Goal: Complete application form

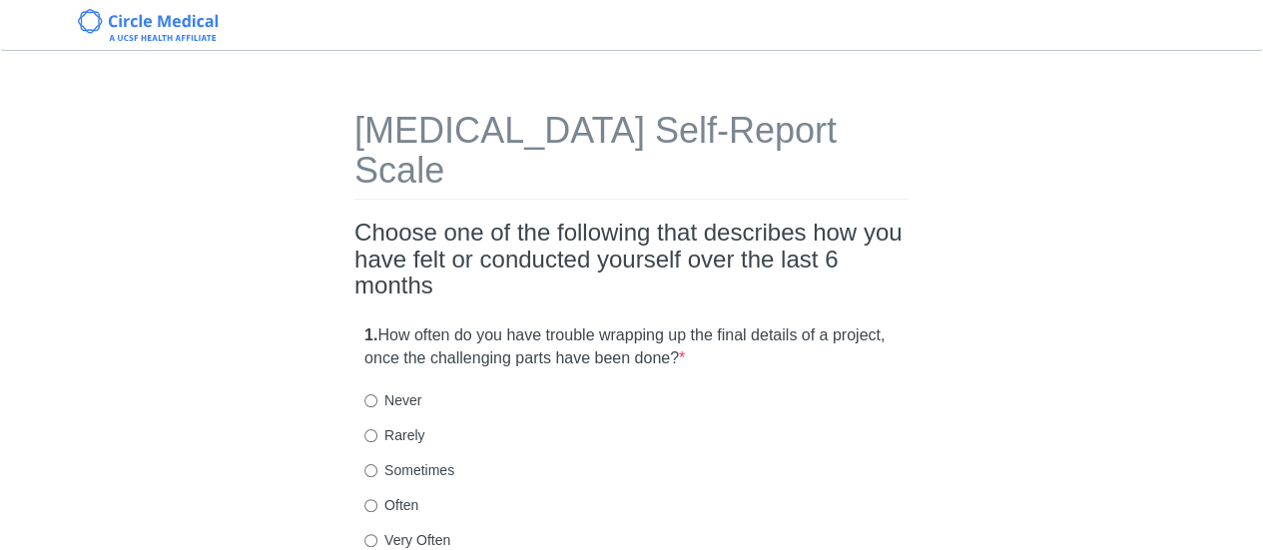
click at [436, 460] on label "Sometimes" at bounding box center [409, 470] width 90 height 20
click at [377, 464] on input "Sometimes" at bounding box center [370, 470] width 13 height 13
radio input "true"
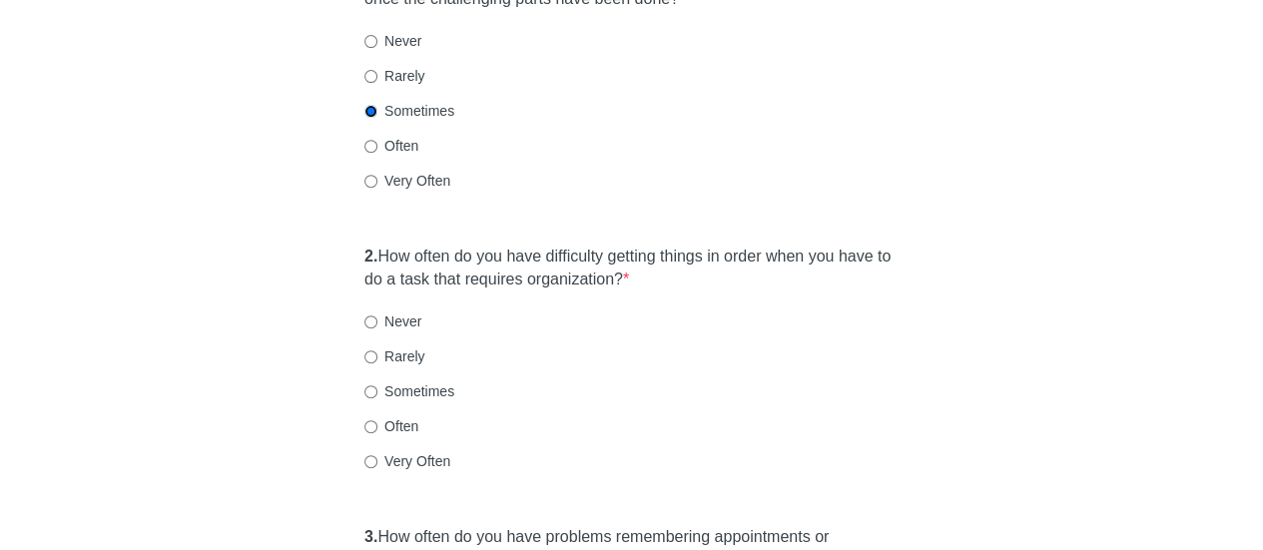
scroll to position [362, 0]
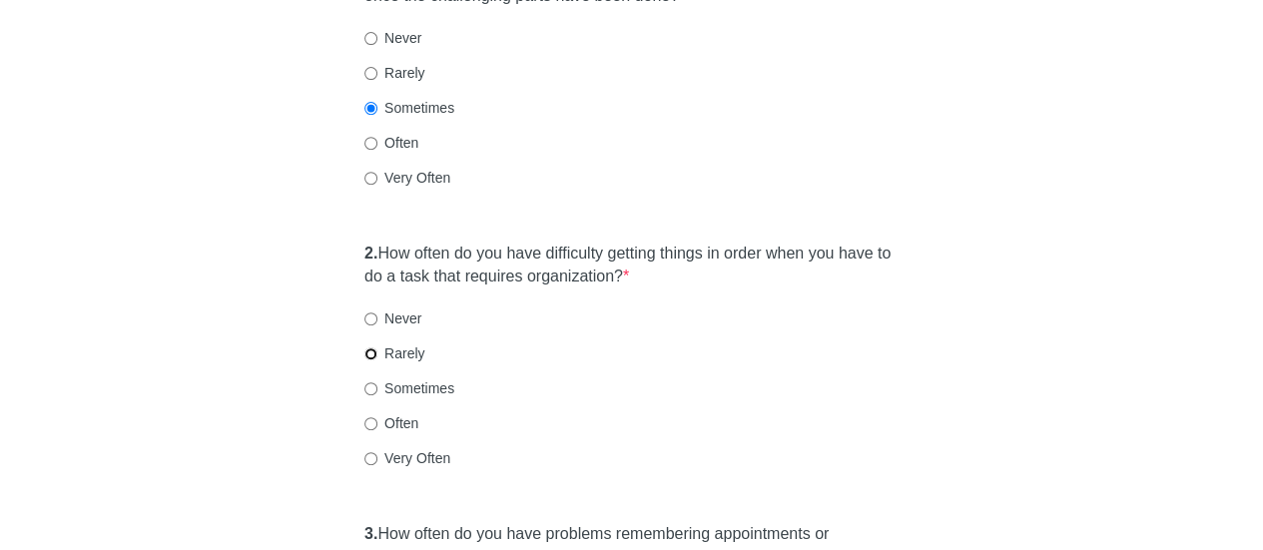
drag, startPoint x: 373, startPoint y: 317, endPoint x: 349, endPoint y: 330, distance: 27.7
click at [373, 343] on label "Rarely" at bounding box center [394, 353] width 60 height 20
click at [373, 347] on input "Rarely" at bounding box center [370, 353] width 13 height 13
radio input "true"
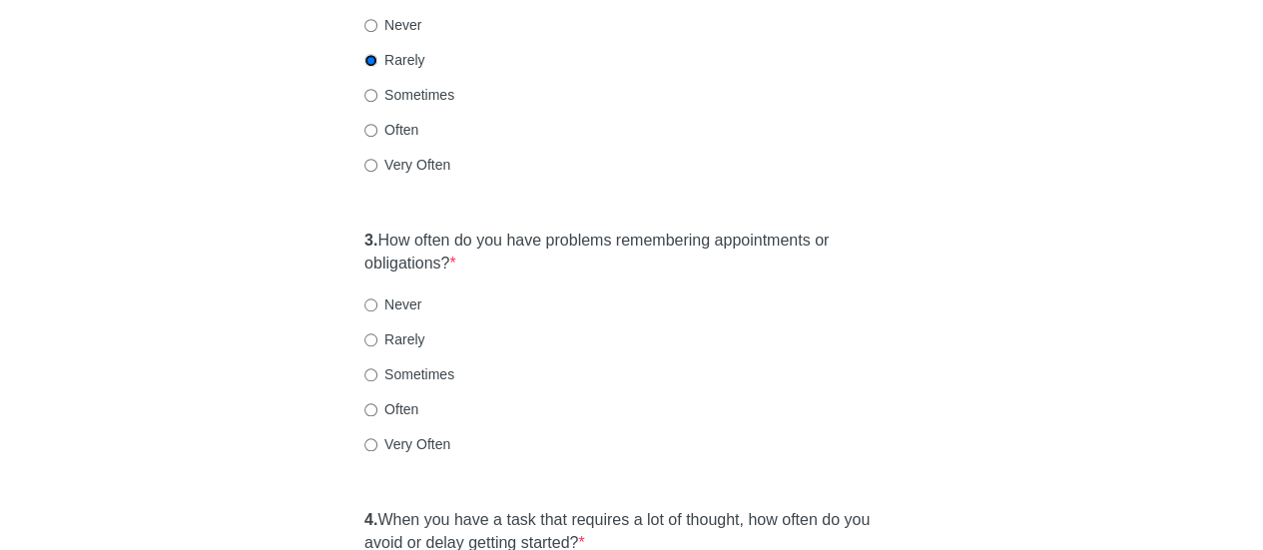
scroll to position [662, 0]
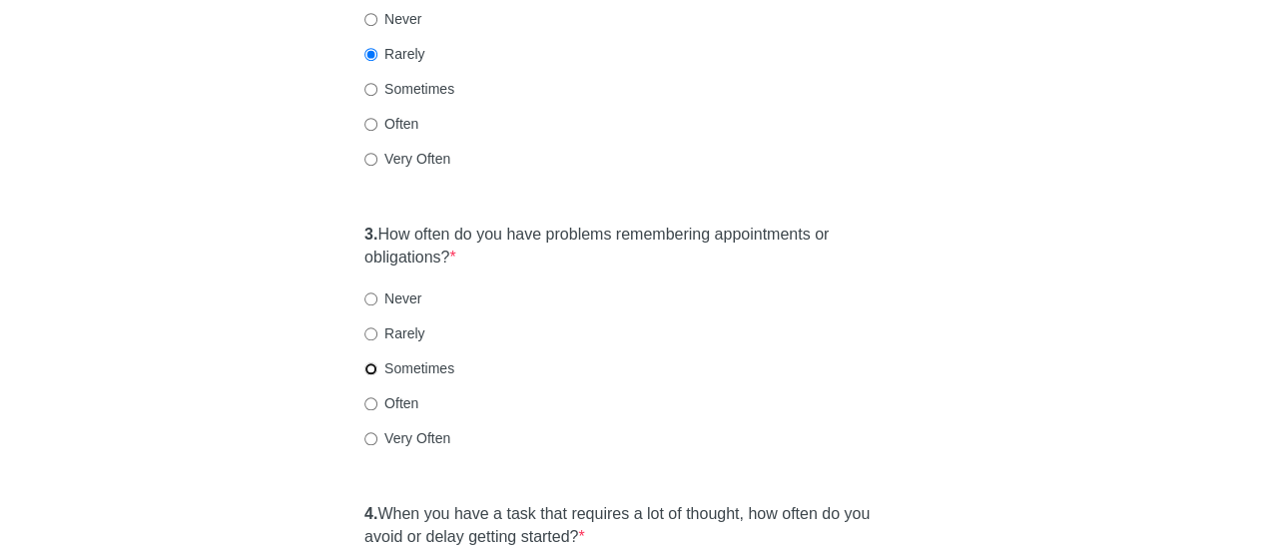
click at [368, 362] on input "Sometimes" at bounding box center [370, 368] width 13 height 13
radio input "true"
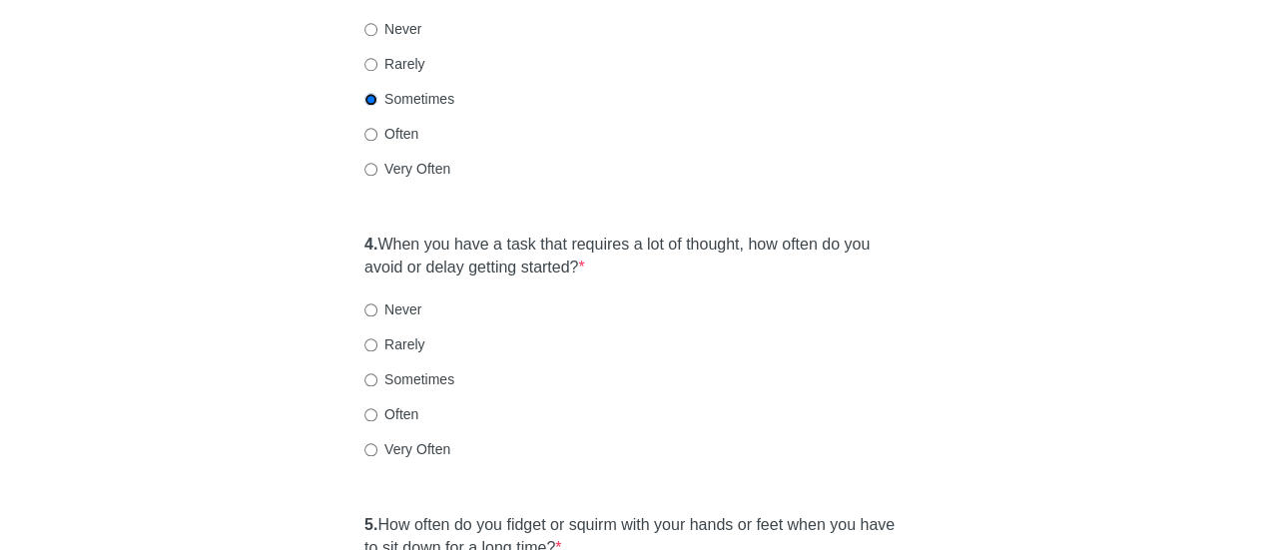
scroll to position [934, 0]
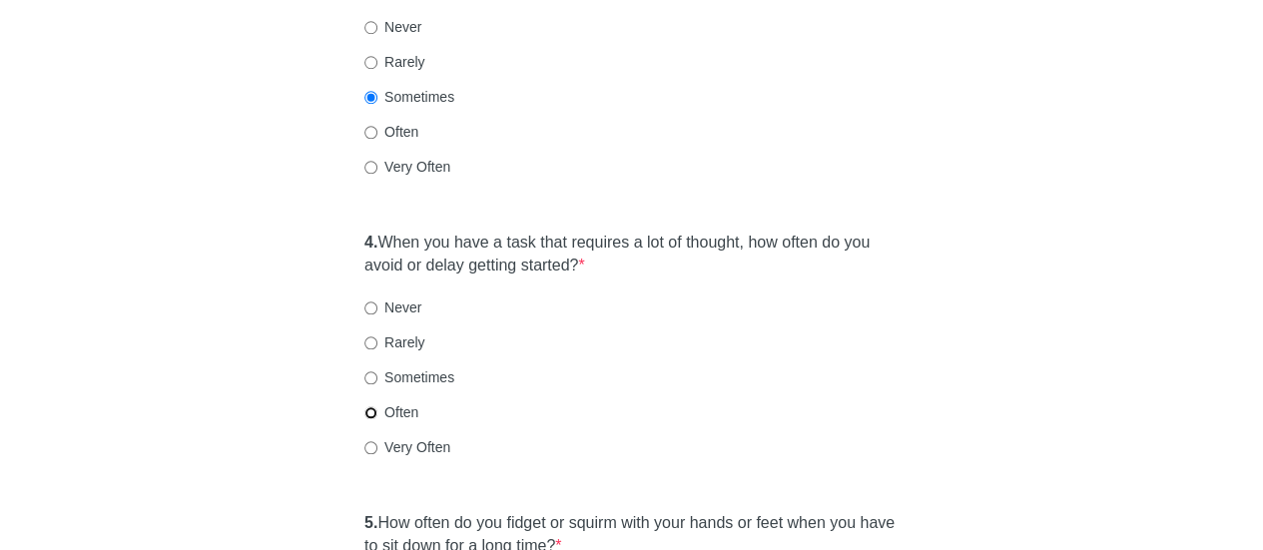
click at [370, 406] on input "Often" at bounding box center [370, 412] width 13 height 13
radio input "true"
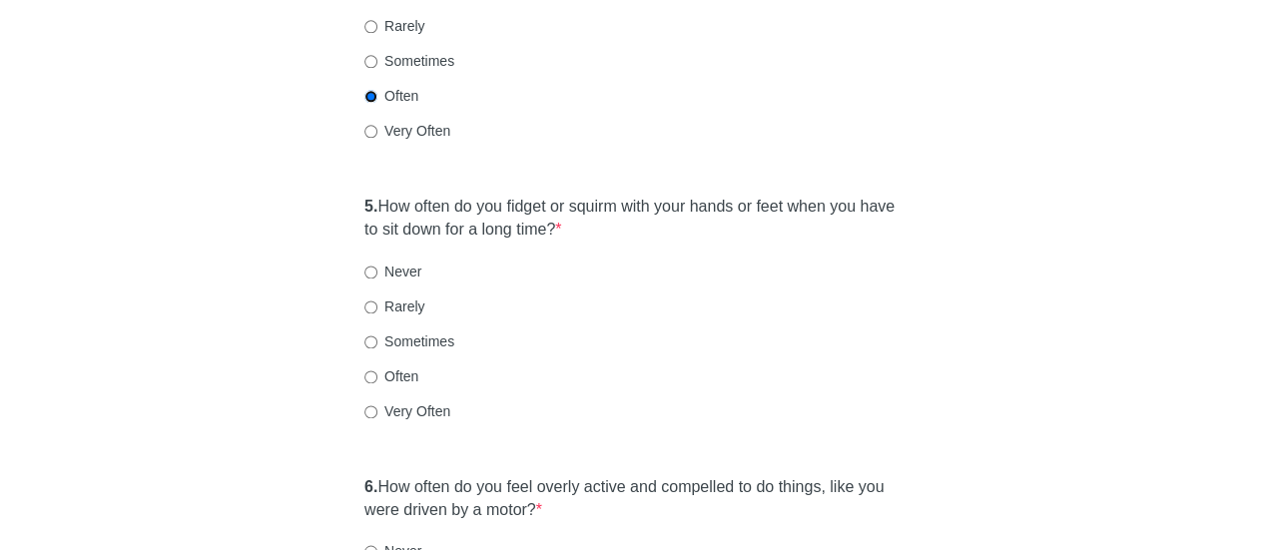
scroll to position [1242, 0]
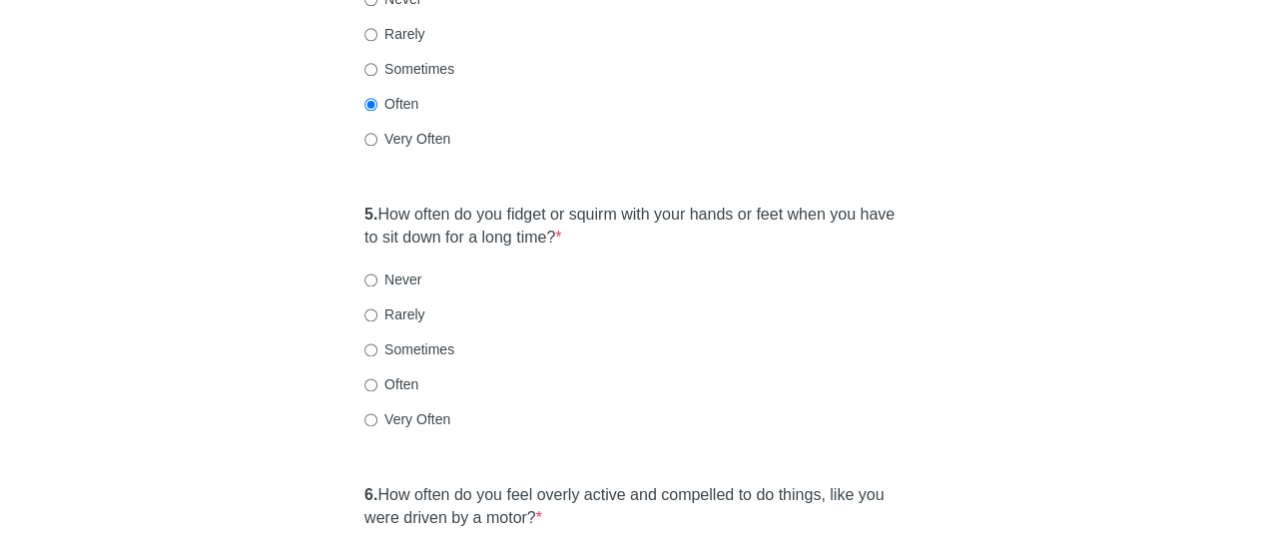
click at [368, 374] on label "Often" at bounding box center [391, 384] width 54 height 20
click at [368, 378] on input "Often" at bounding box center [370, 384] width 13 height 13
radio input "true"
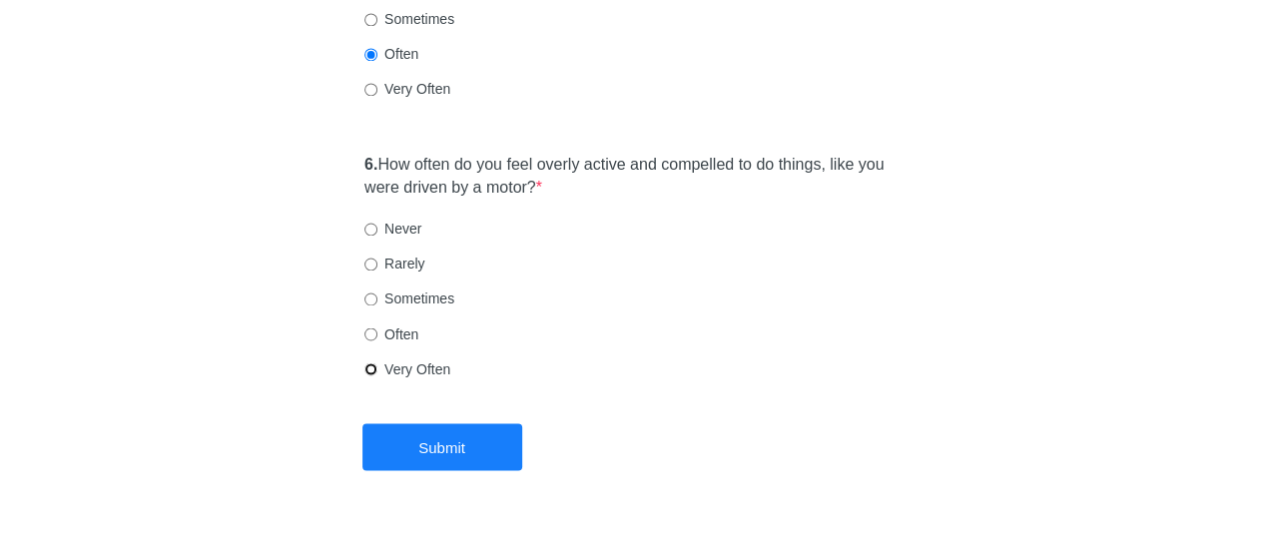
click at [367, 362] on input "Very Often" at bounding box center [370, 368] width 13 height 13
radio input "true"
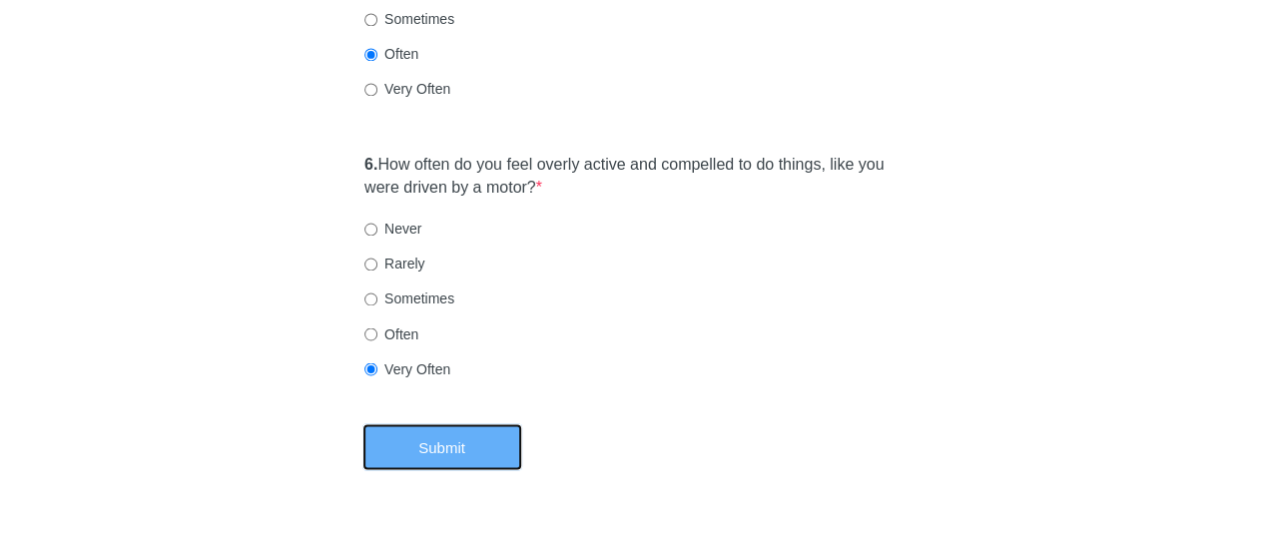
click at [433, 423] on button "Submit" at bounding box center [442, 446] width 160 height 47
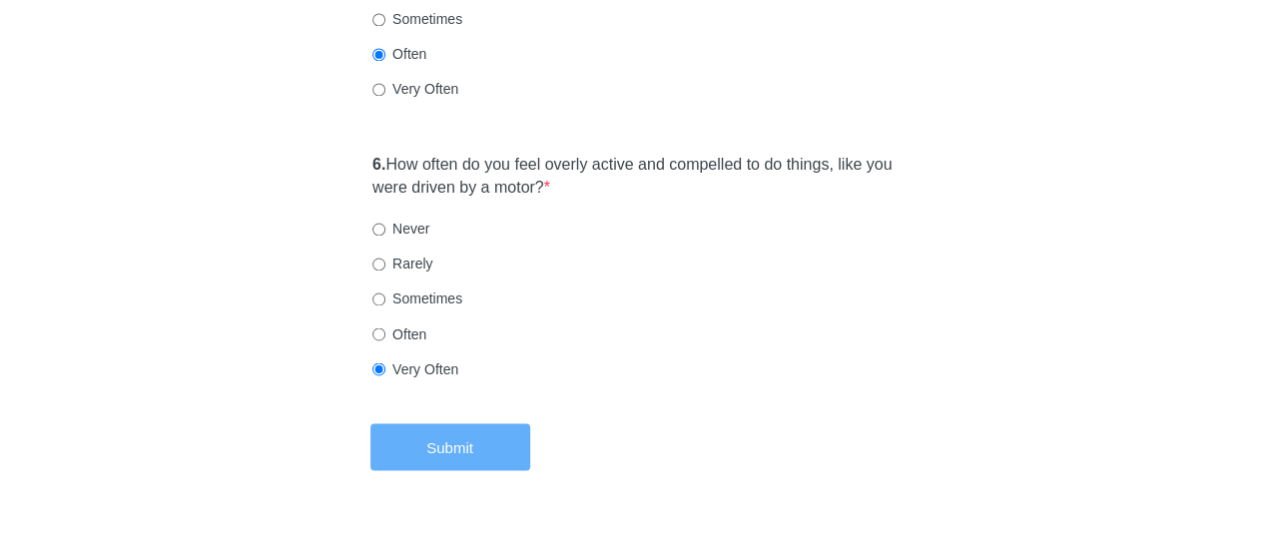
scroll to position [0, 0]
